Goal: Task Accomplishment & Management: Use online tool/utility

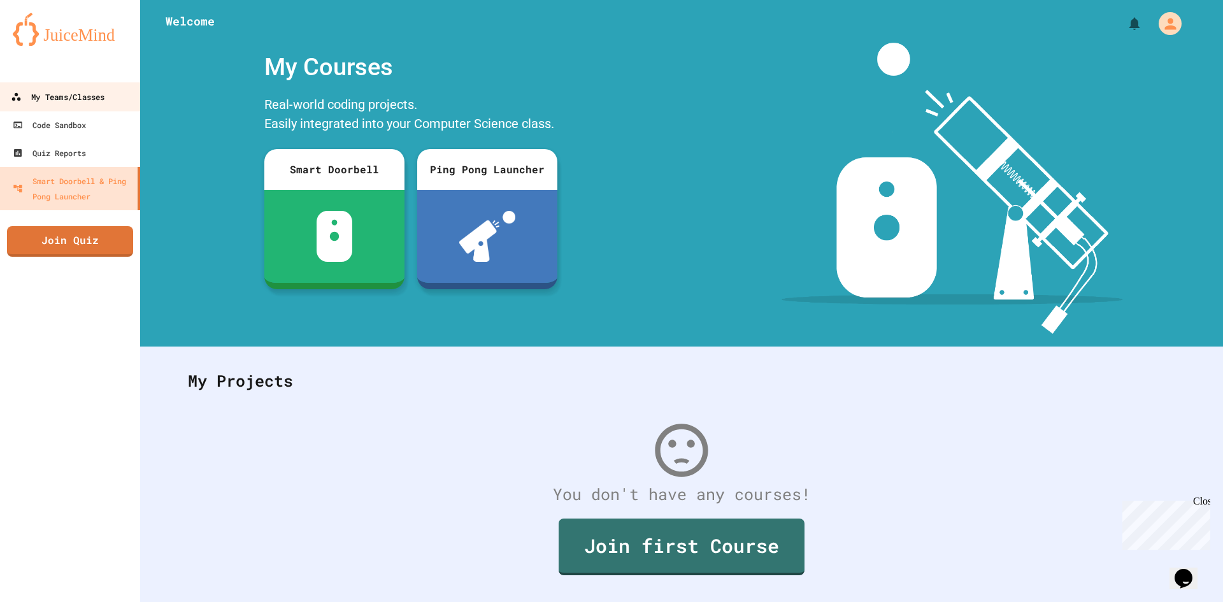
click at [73, 94] on div "My Teams/Classes" at bounding box center [58, 97] width 94 height 16
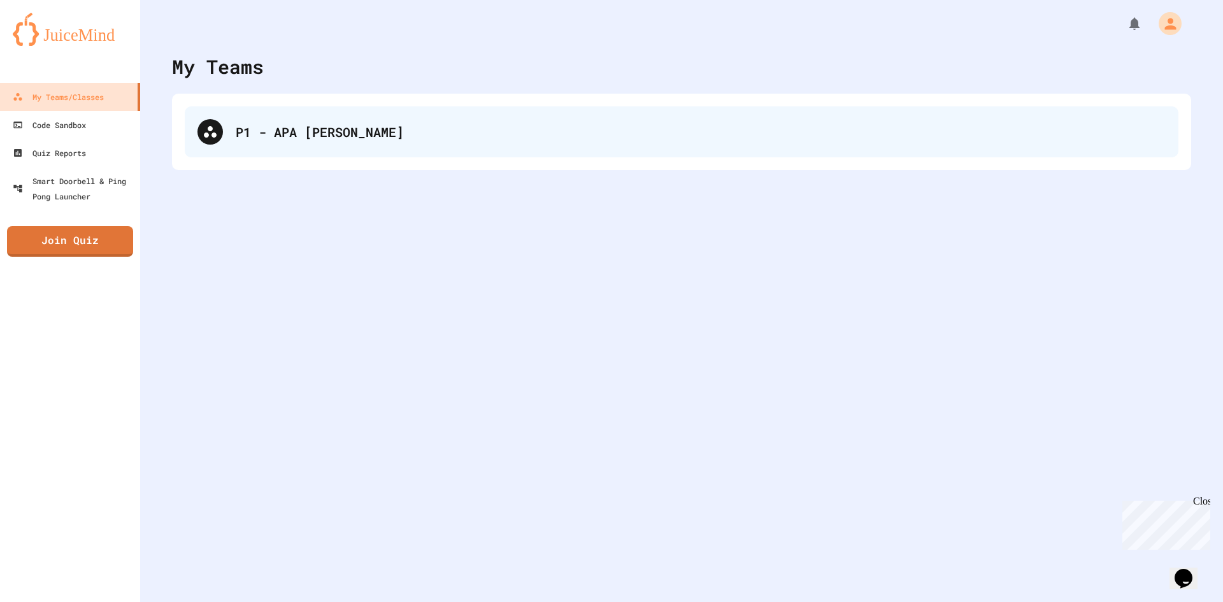
click at [244, 142] on div "P1 - APA [PERSON_NAME]" at bounding box center [682, 131] width 994 height 51
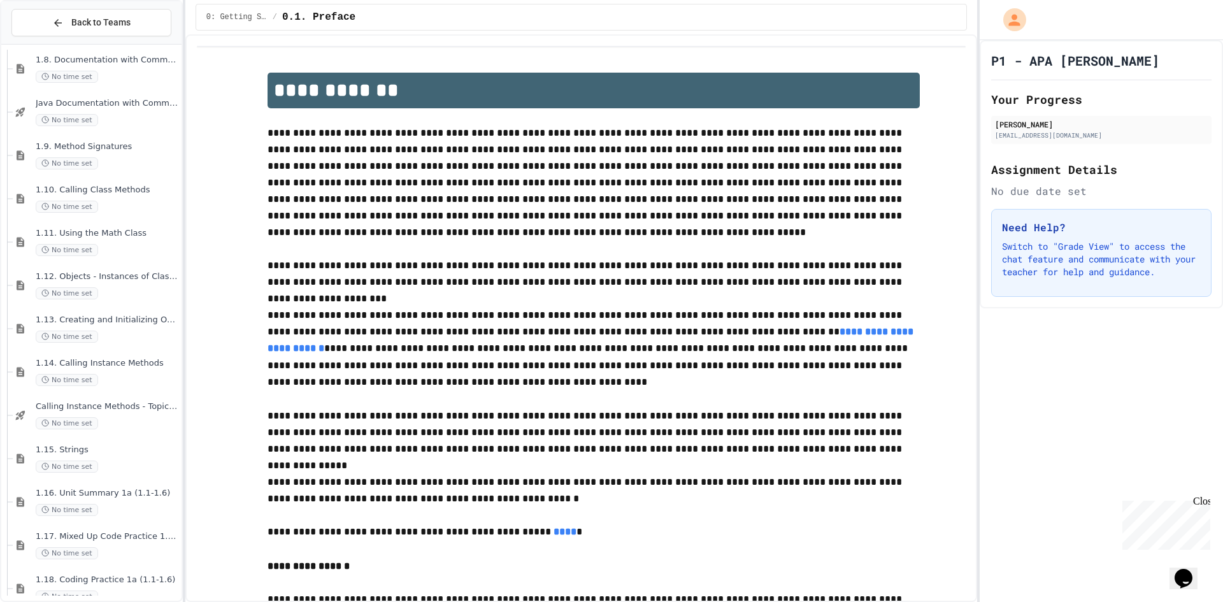
scroll to position [637, 0]
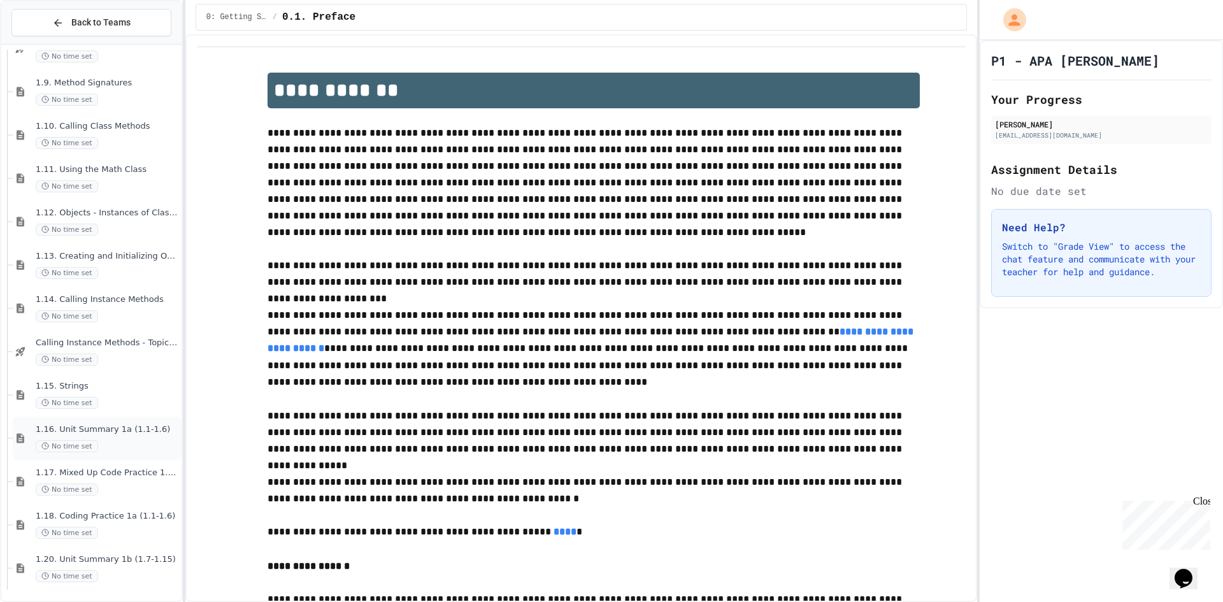
click at [106, 439] on div "1.16. Unit Summary 1a (1.1-1.6) No time set" at bounding box center [107, 438] width 143 height 28
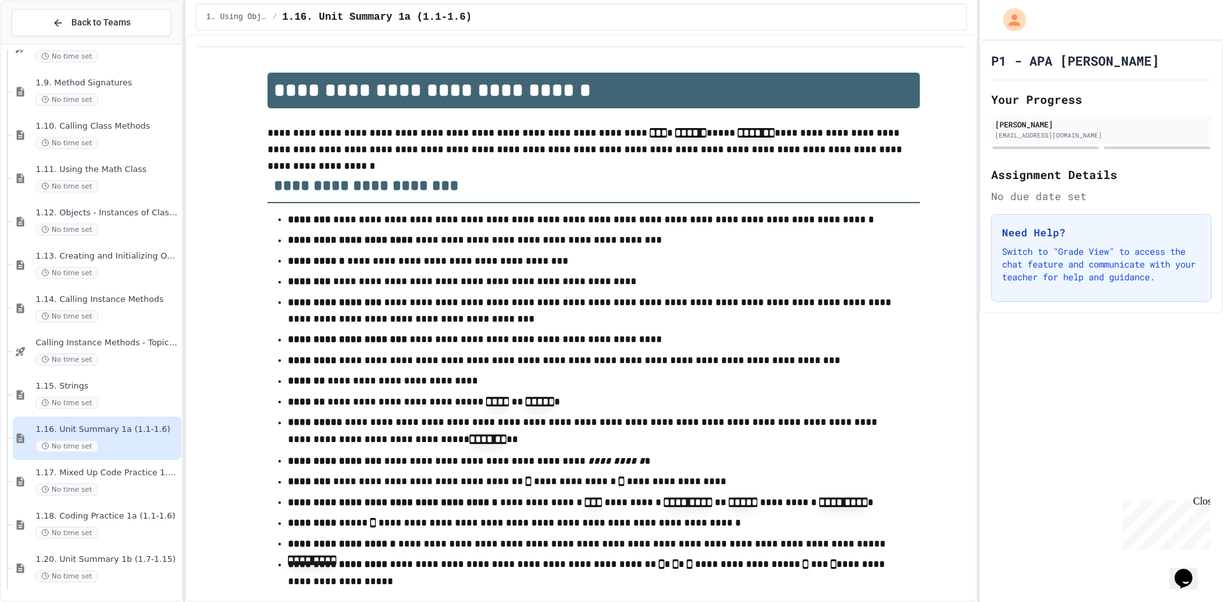
click at [109, 467] on div "1.17. Mixed Up Code Practice 1.1-1.6 No time set" at bounding box center [97, 481] width 169 height 43
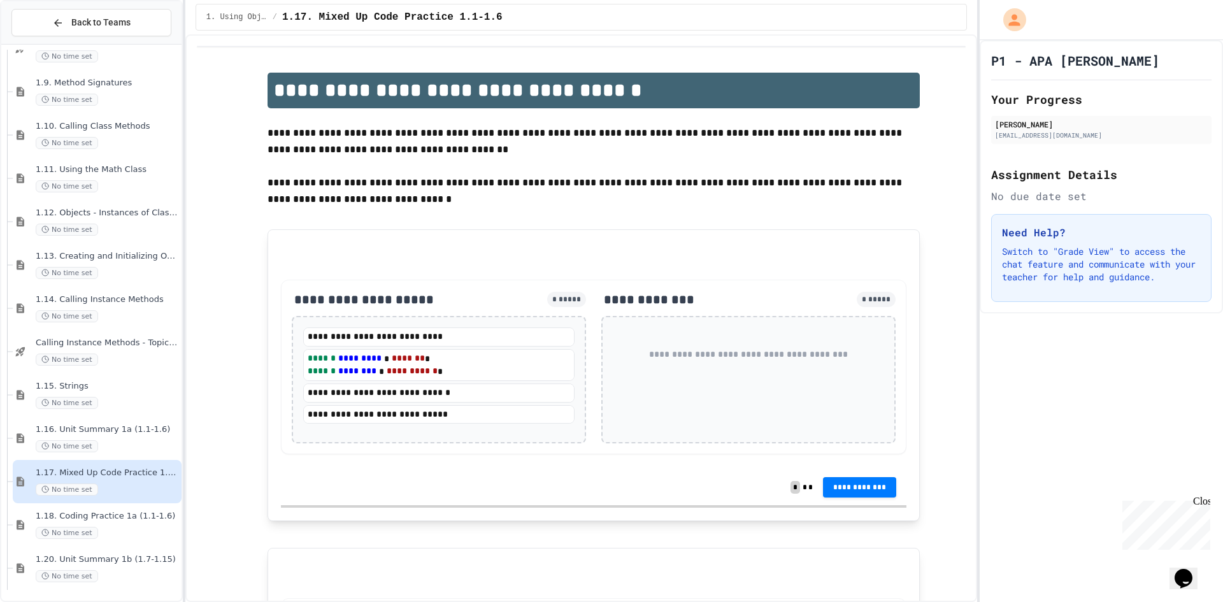
click at [99, 529] on div "No time set" at bounding box center [107, 533] width 143 height 12
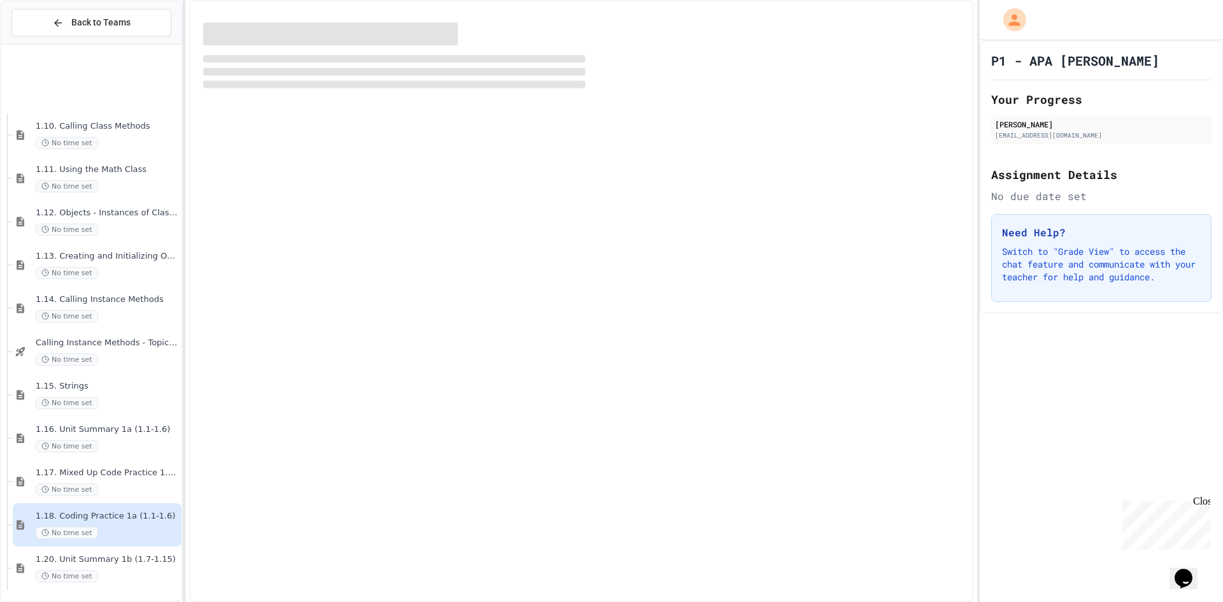
scroll to position [764, 0]
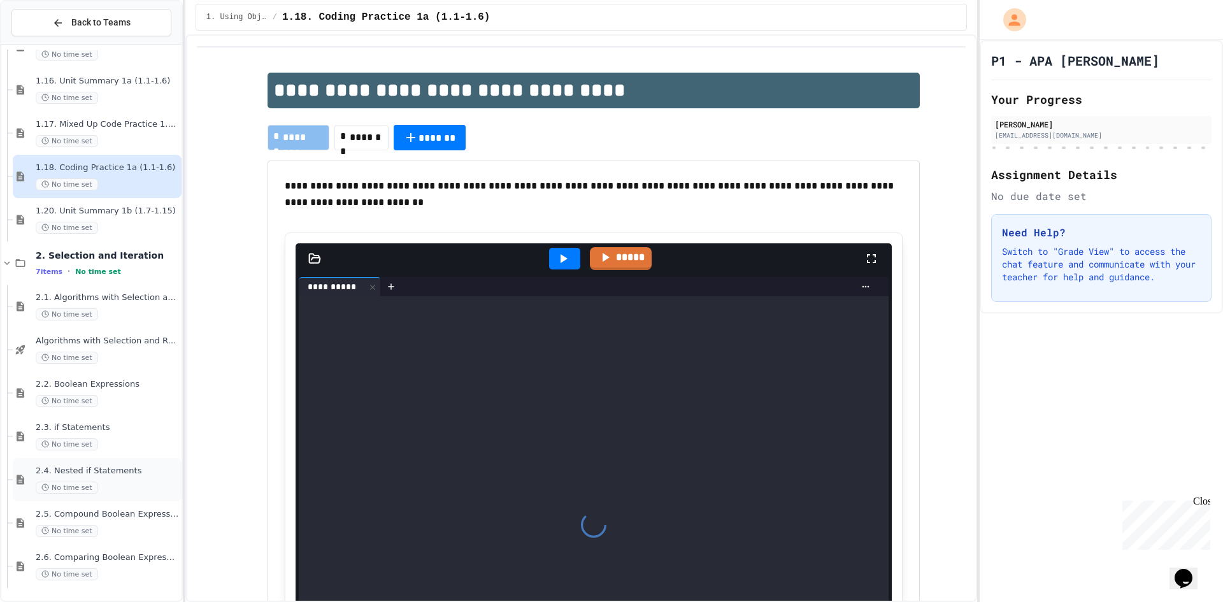
click at [117, 492] on div "No time set" at bounding box center [107, 487] width 143 height 12
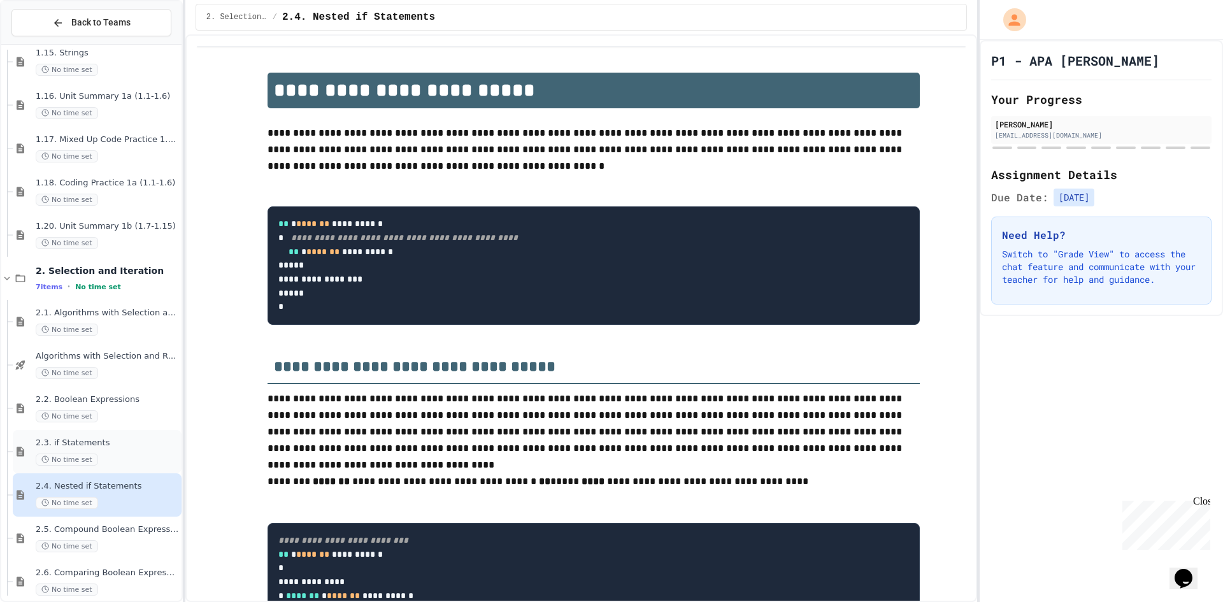
click at [118, 456] on div "No time set" at bounding box center [107, 459] width 143 height 12
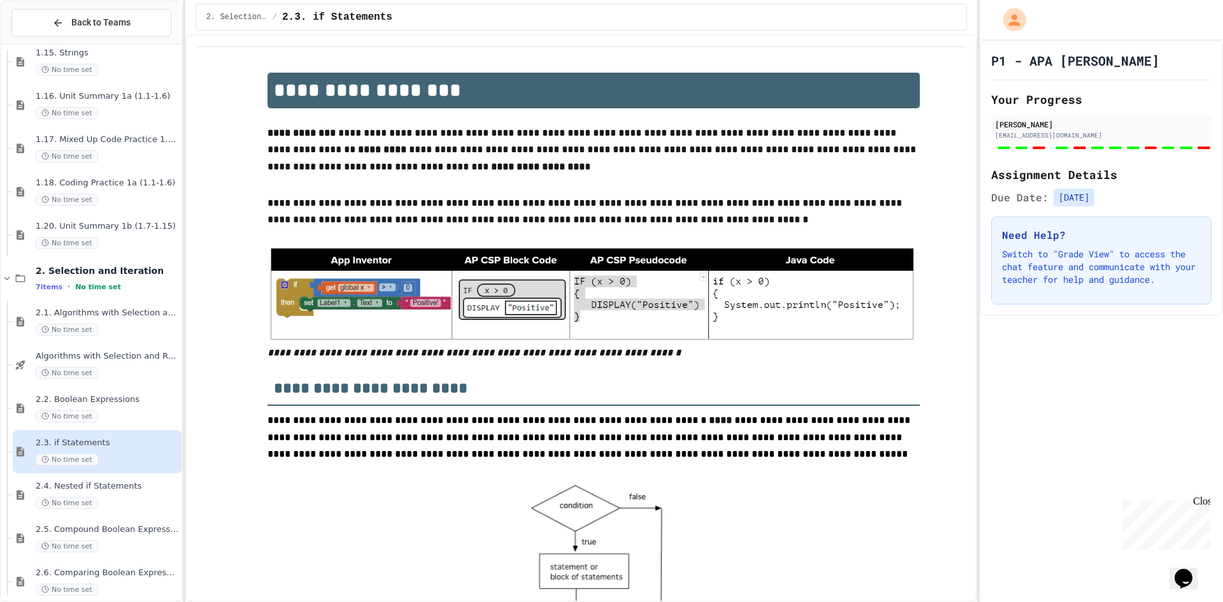
type input "**********"
click at [118, 481] on span "2.4. Nested if Statements" at bounding box center [107, 486] width 143 height 11
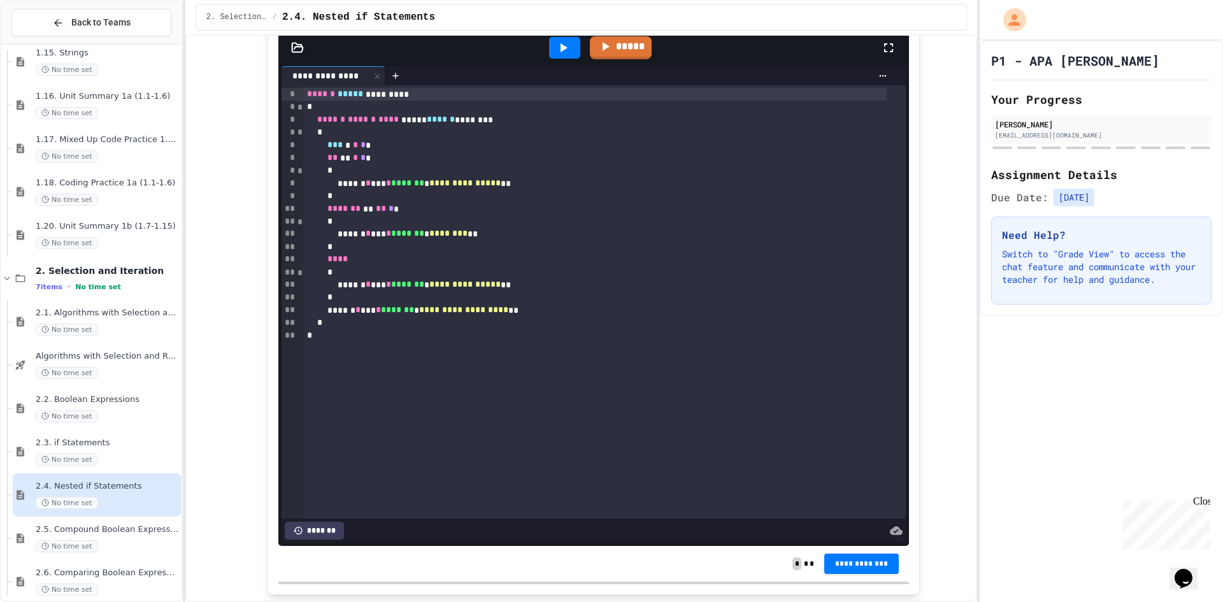
scroll to position [701, 0]
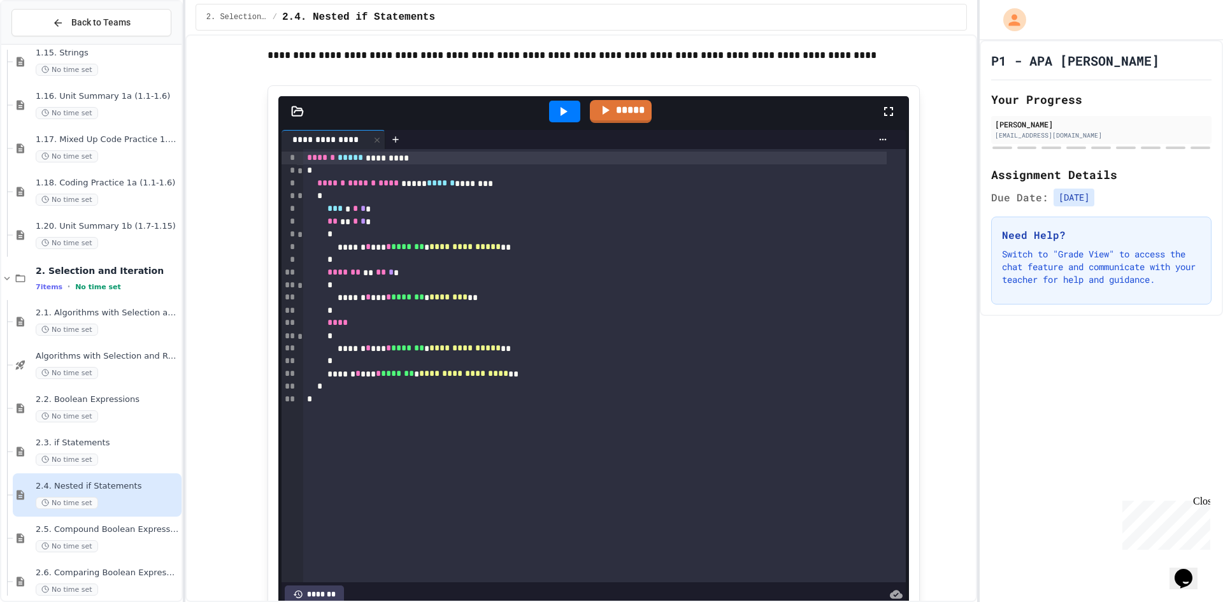
click at [562, 129] on div at bounding box center [565, 111] width 44 height 34
click at [560, 119] on icon at bounding box center [562, 111] width 15 height 15
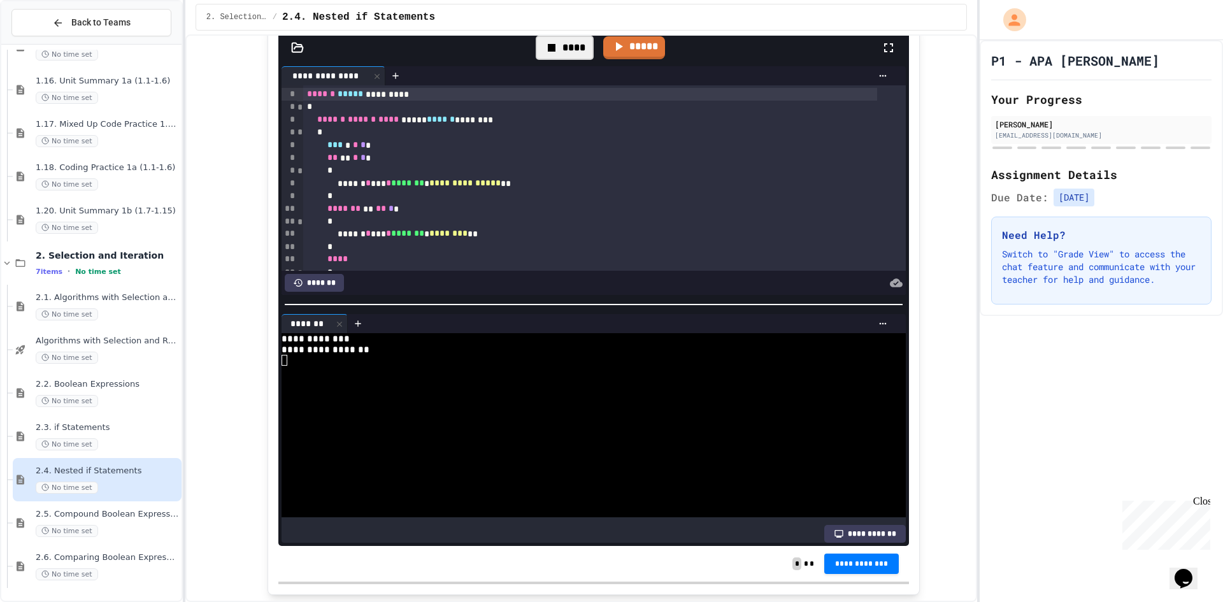
scroll to position [637, 0]
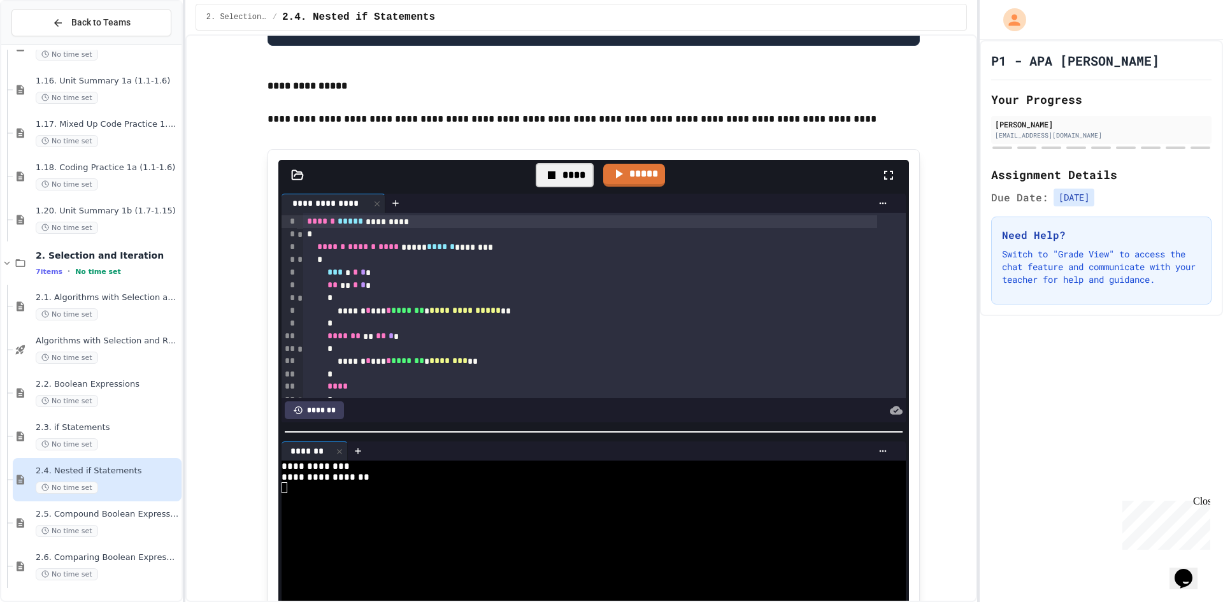
click at [366, 276] on span "*" at bounding box center [362, 271] width 5 height 9
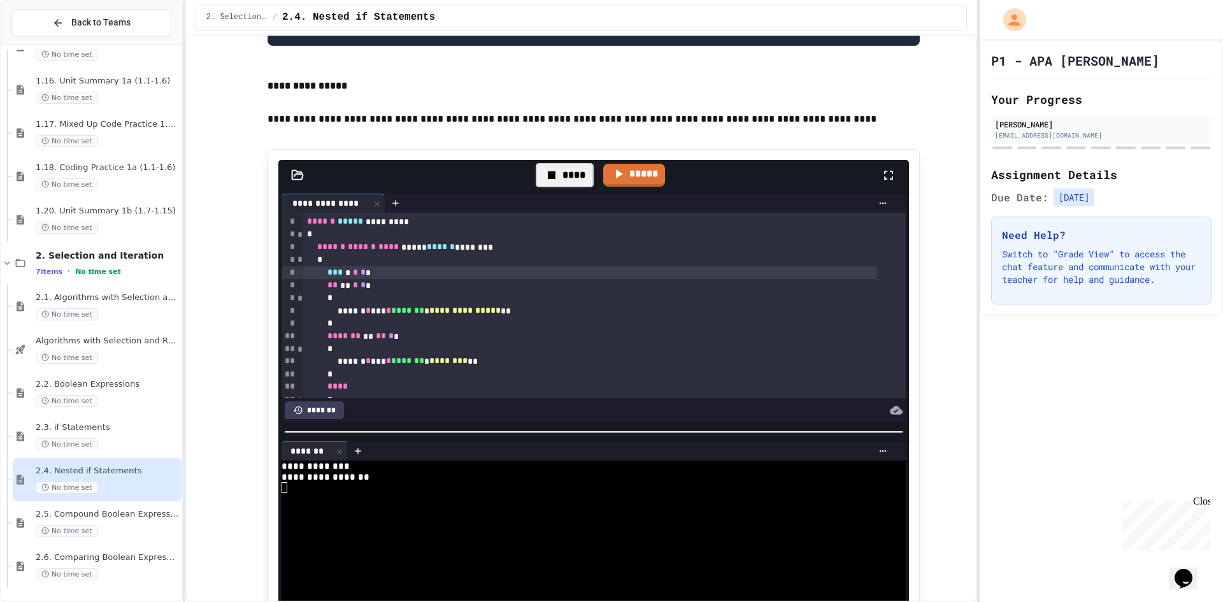
click at [559, 187] on div "****" at bounding box center [565, 175] width 58 height 24
click at [559, 183] on icon at bounding box center [562, 174] width 15 height 15
click at [559, 187] on div "****" at bounding box center [565, 175] width 58 height 24
click at [366, 276] on span "*" at bounding box center [362, 271] width 5 height 9
click at [568, 186] on div at bounding box center [564, 175] width 31 height 22
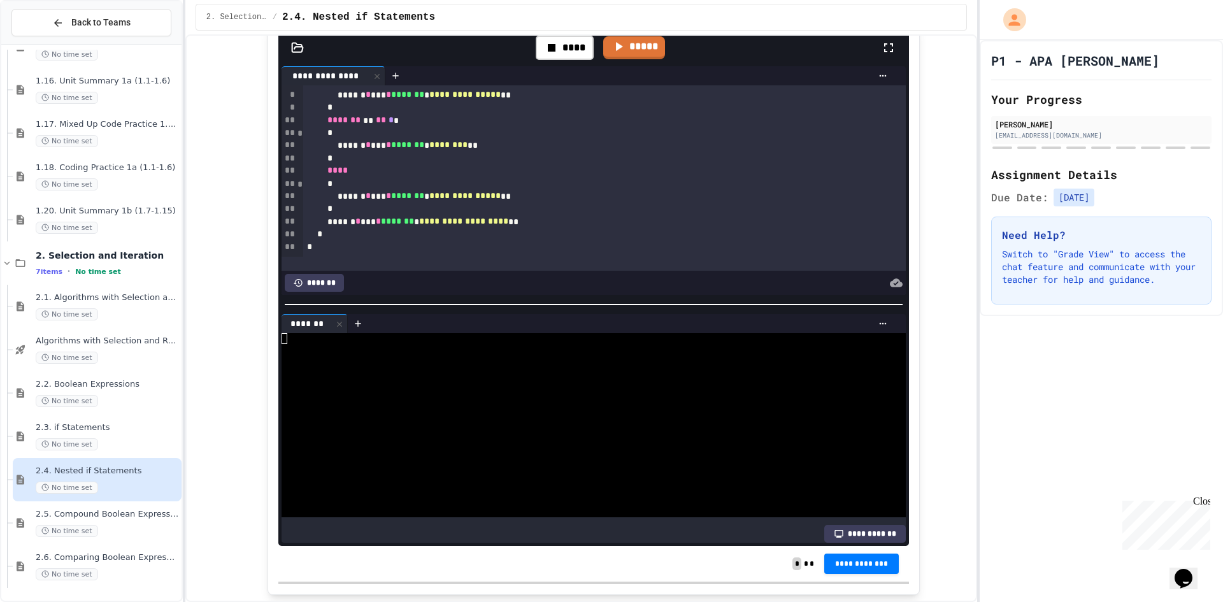
scroll to position [828, 0]
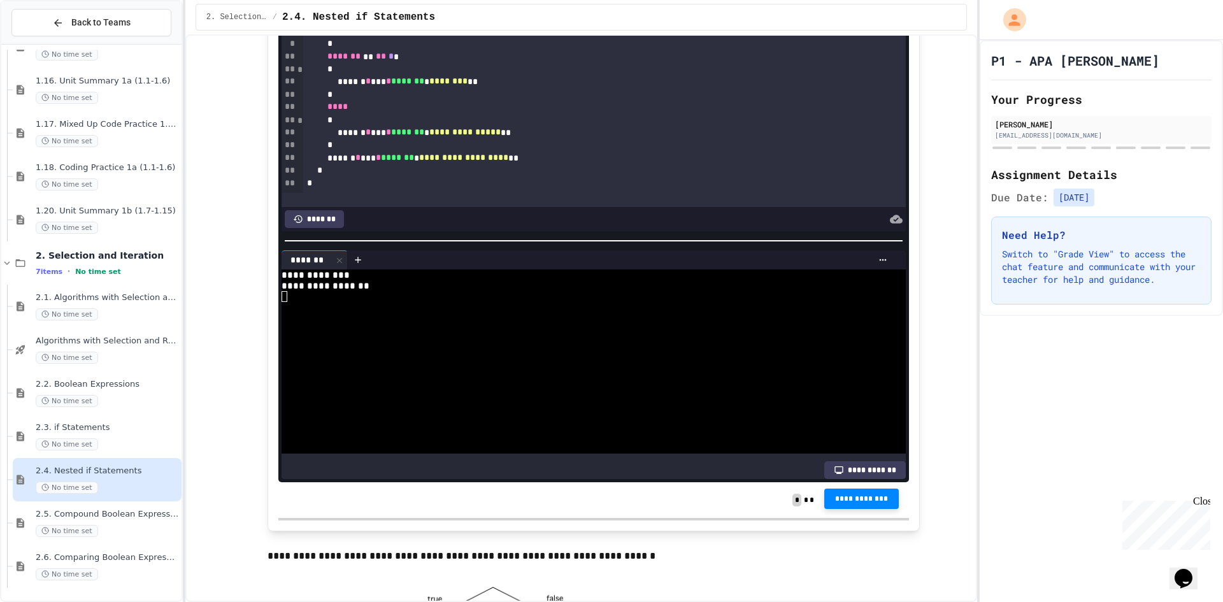
click at [841, 504] on span "**********" at bounding box center [861, 499] width 55 height 10
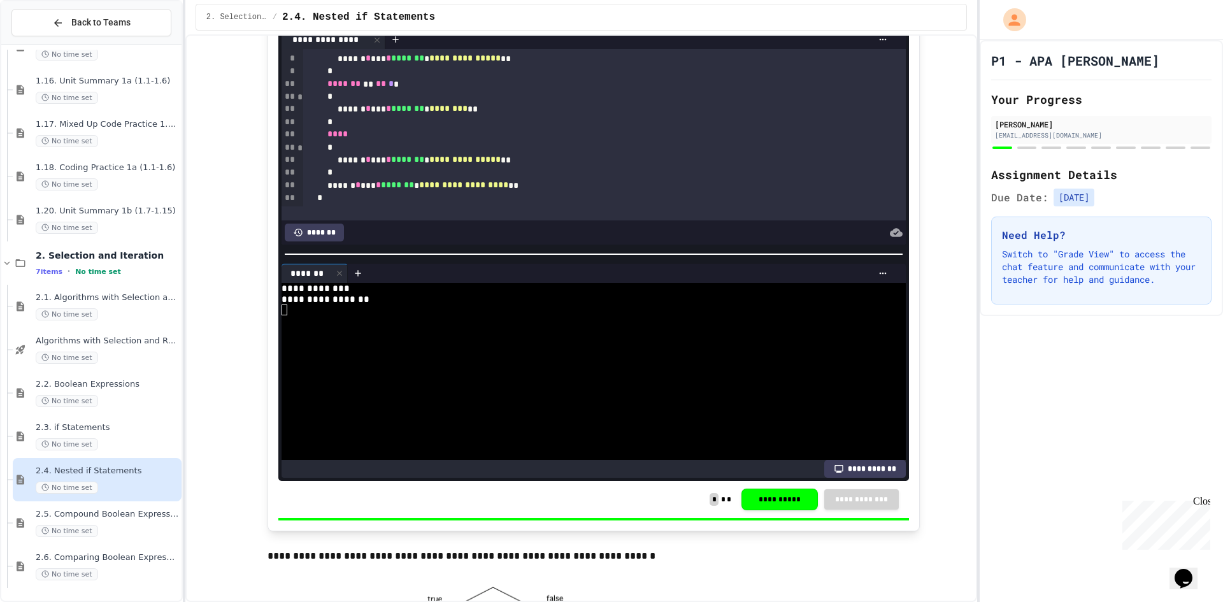
scroll to position [855, 0]
